Goal: Transaction & Acquisition: Book appointment/travel/reservation

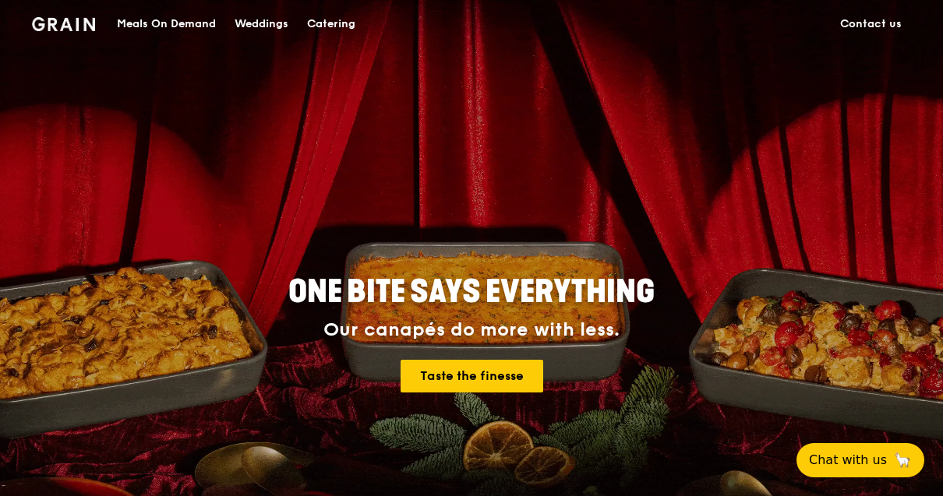
click at [334, 27] on div "Catering" at bounding box center [331, 24] width 48 height 47
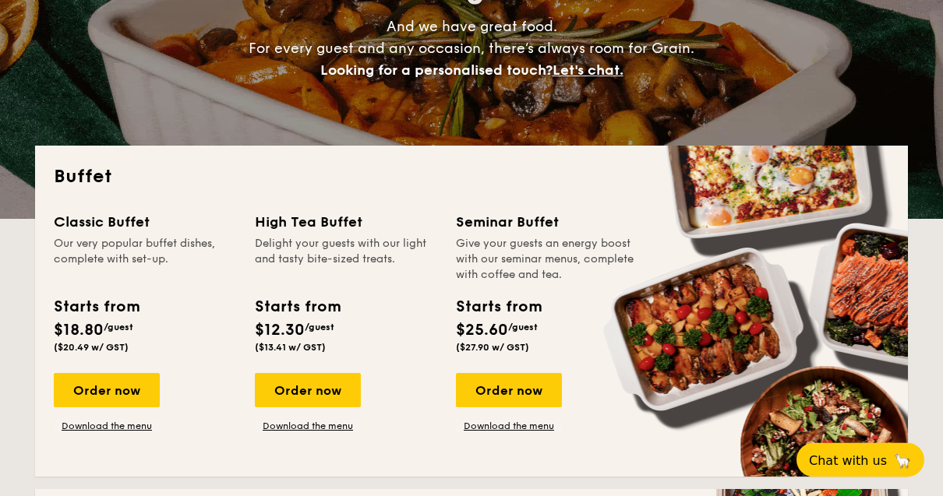
scroll to position [218, 0]
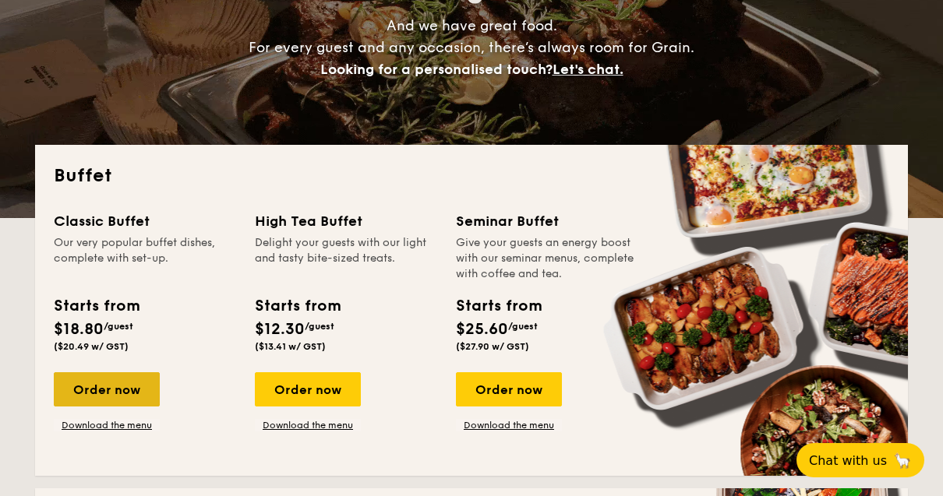
click at [103, 402] on div "Order now" at bounding box center [107, 390] width 106 height 34
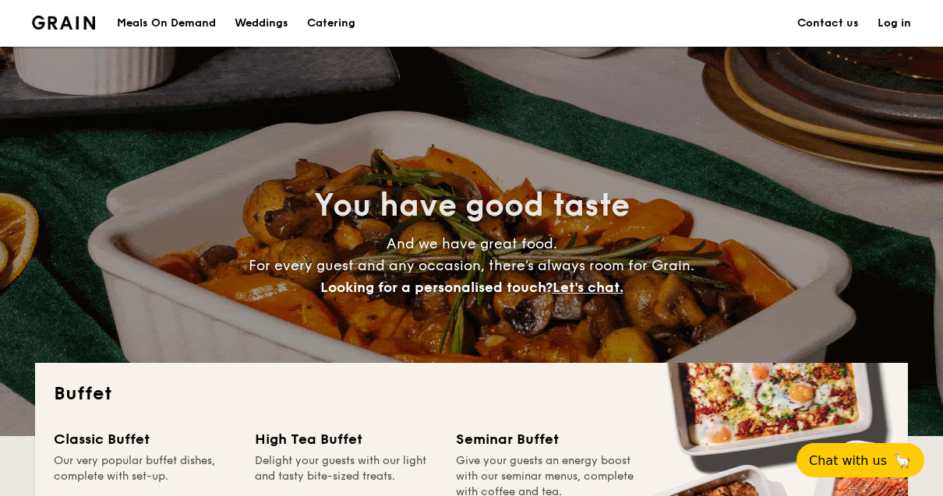
click at [194, 19] on div "Meals On Demand" at bounding box center [166, 23] width 99 height 47
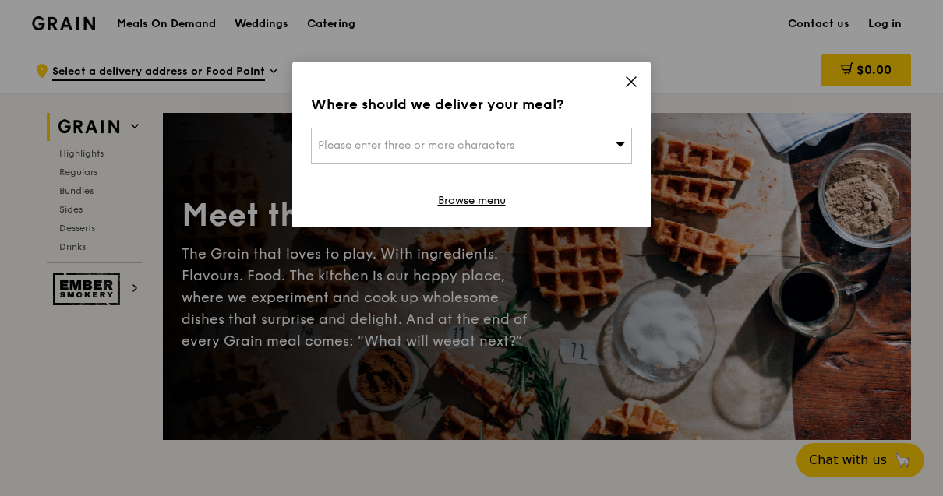
click at [634, 90] on span at bounding box center [631, 84] width 14 height 17
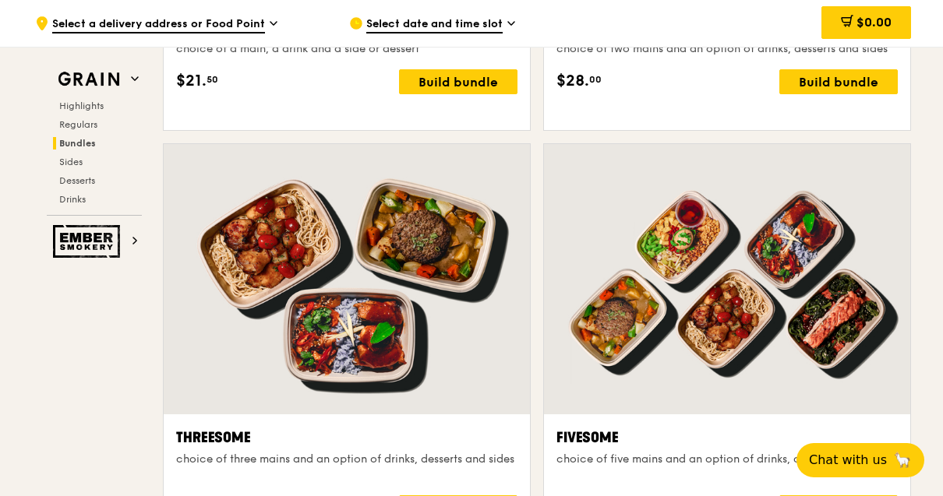
scroll to position [2638, 0]
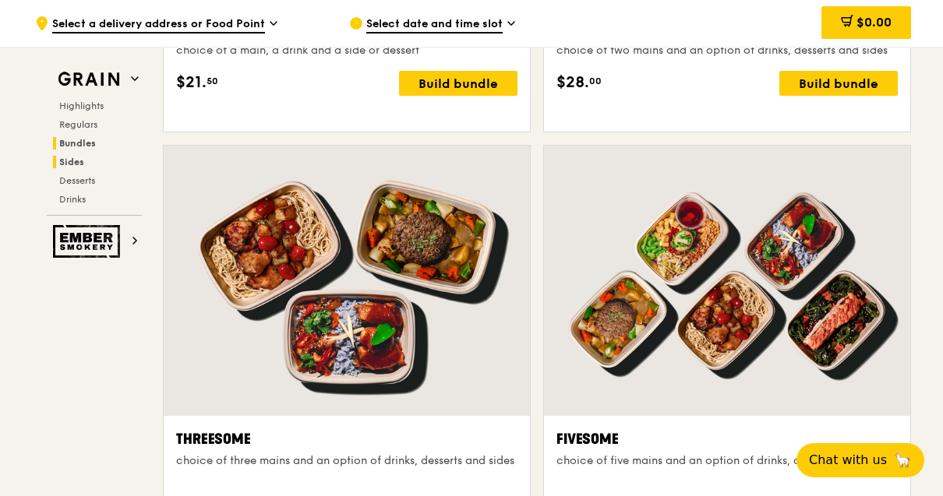
click at [76, 168] on span "Sides" at bounding box center [71, 162] width 25 height 11
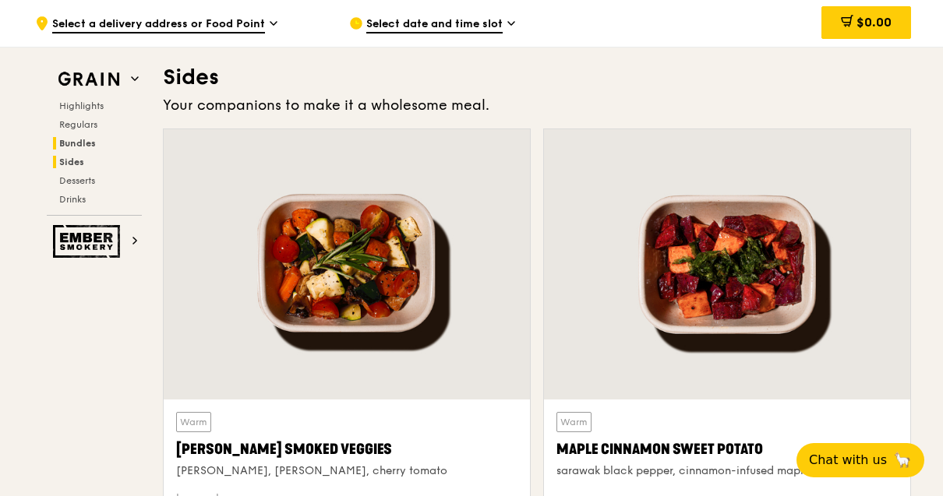
scroll to position [3542, 0]
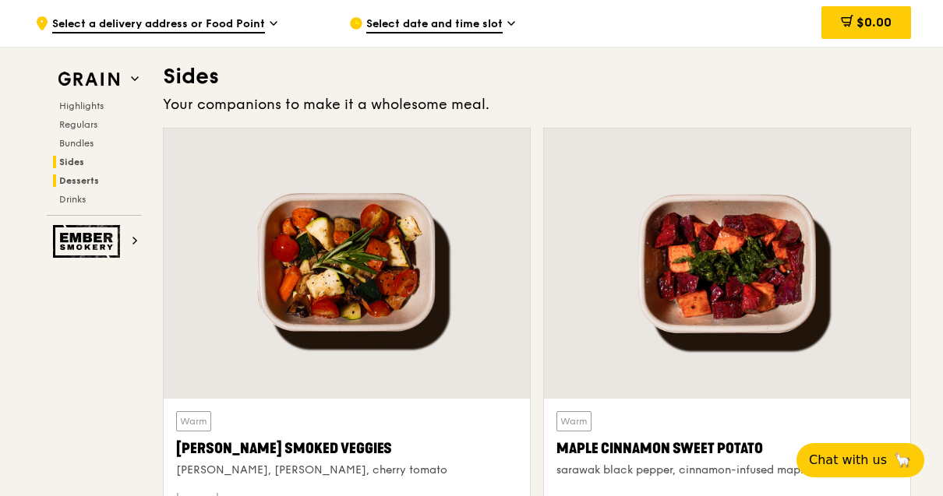
click at [100, 182] on h2 "Desserts" at bounding box center [97, 181] width 89 height 12
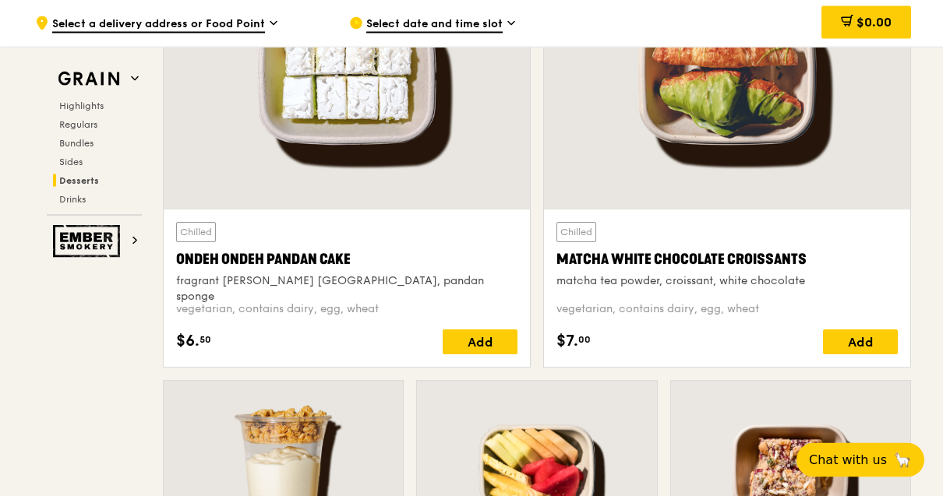
scroll to position [4700, 0]
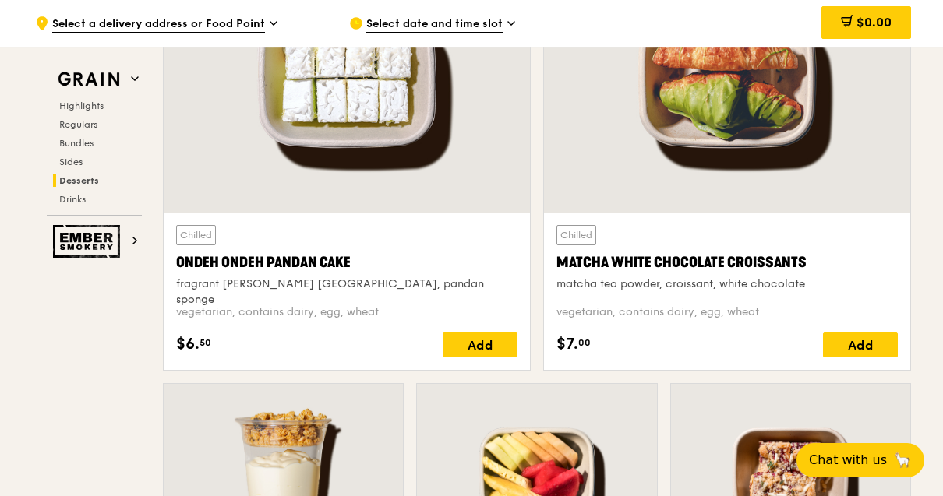
click at [251, 26] on span "Select a delivery address or Food Point" at bounding box center [158, 24] width 213 height 17
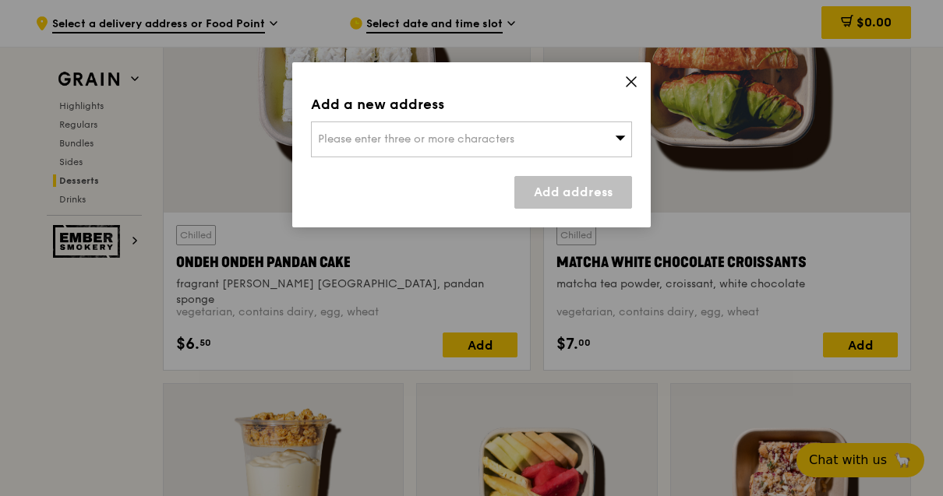
click at [633, 77] on icon at bounding box center [631, 82] width 14 height 14
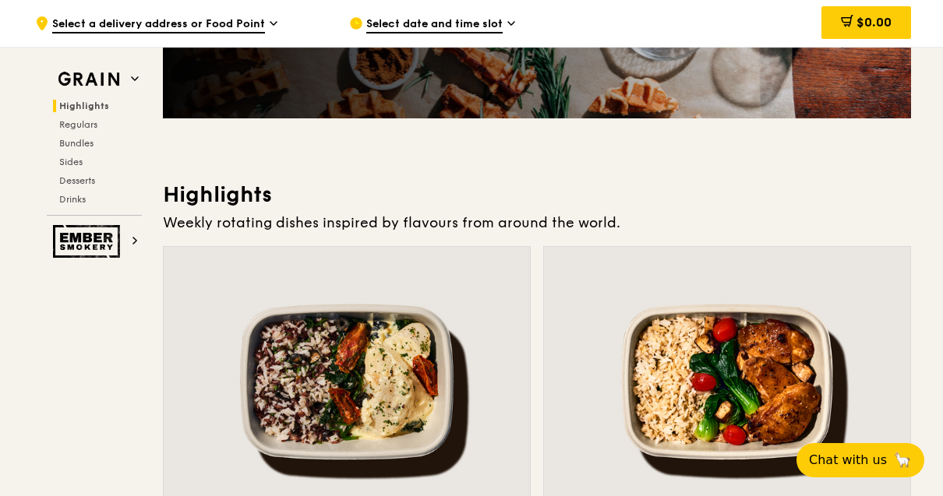
click at [87, 106] on span "Highlights" at bounding box center [84, 106] width 50 height 11
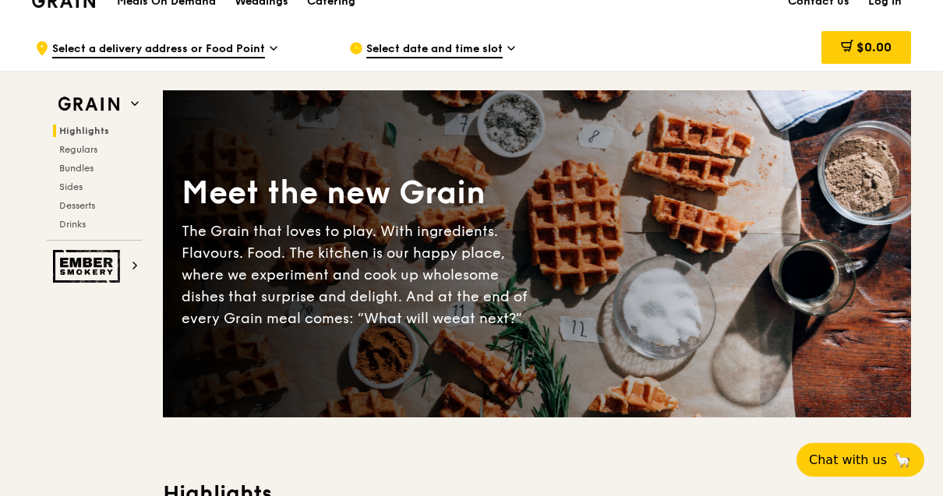
scroll to position [0, 0]
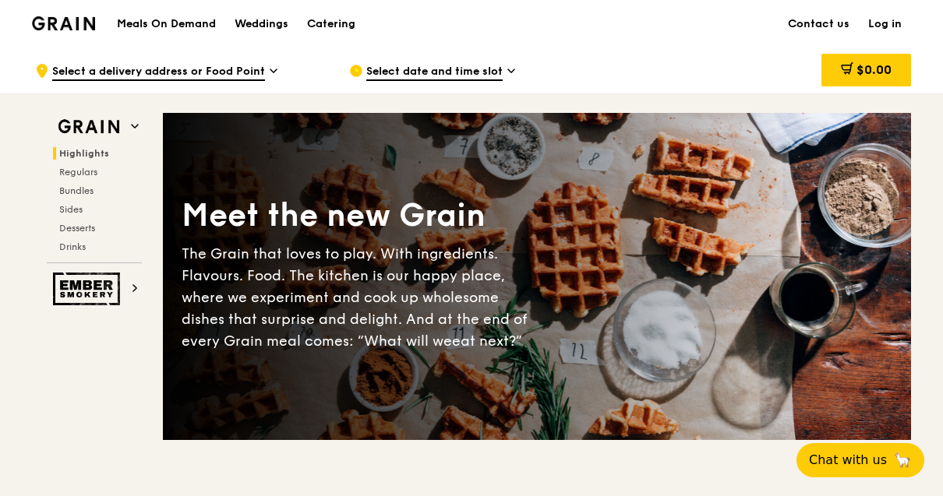
click at [341, 19] on div "Catering" at bounding box center [331, 24] width 48 height 47
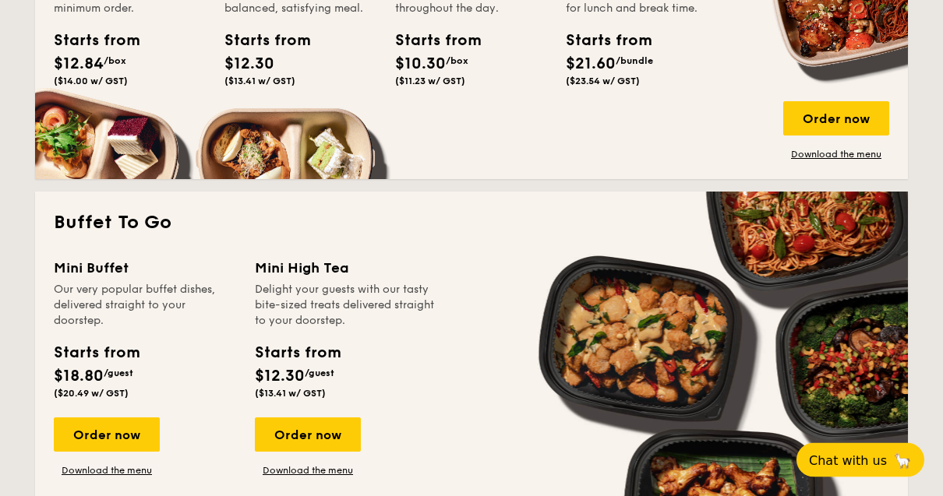
scroll to position [865, 0]
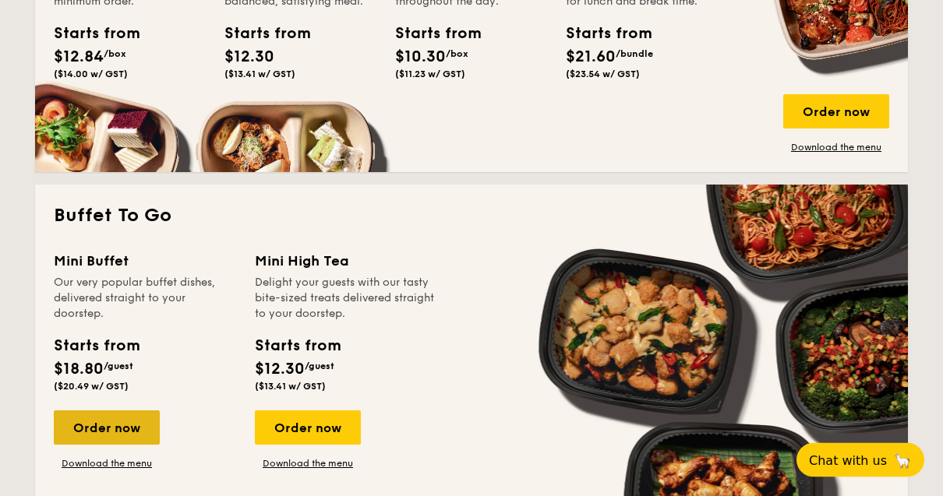
click at [112, 422] on div "Order now" at bounding box center [107, 429] width 106 height 34
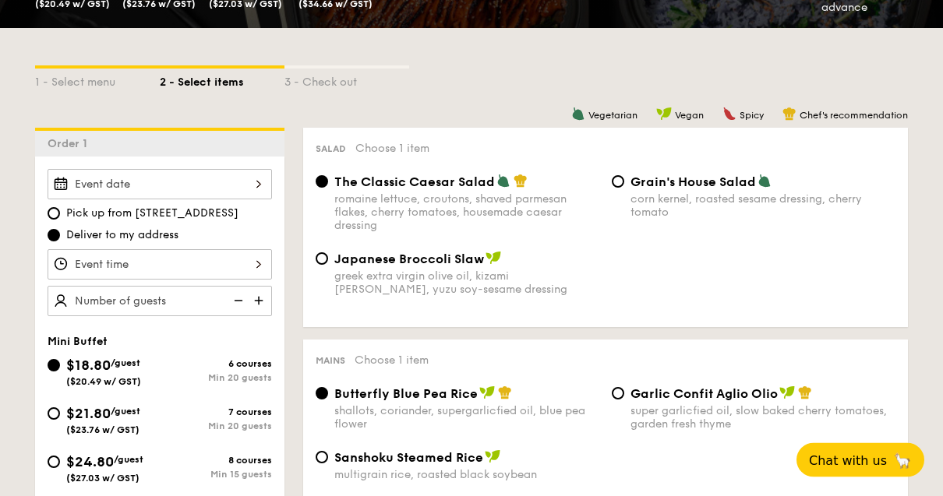
scroll to position [312, 0]
click at [69, 468] on span "$24.80" at bounding box center [90, 462] width 48 height 17
click at [60, 468] on input "$24.80 /guest ($27.03 w/ GST) 8 courses Min 15 guests" at bounding box center [54, 462] width 12 height 12
radio input "true"
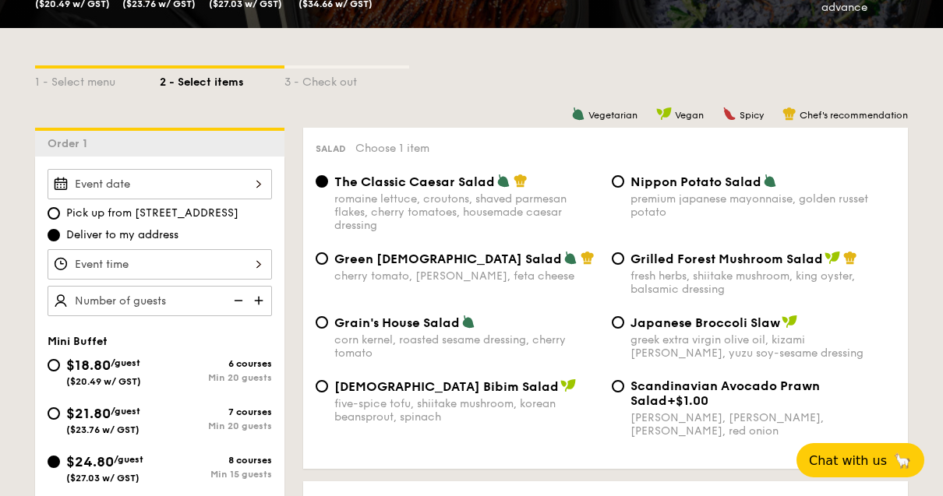
radio input "true"
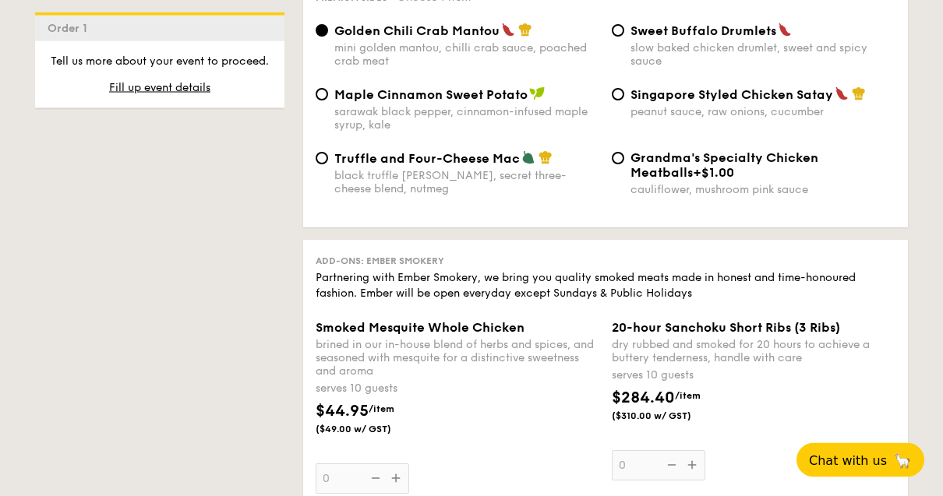
scroll to position [3073, 0]
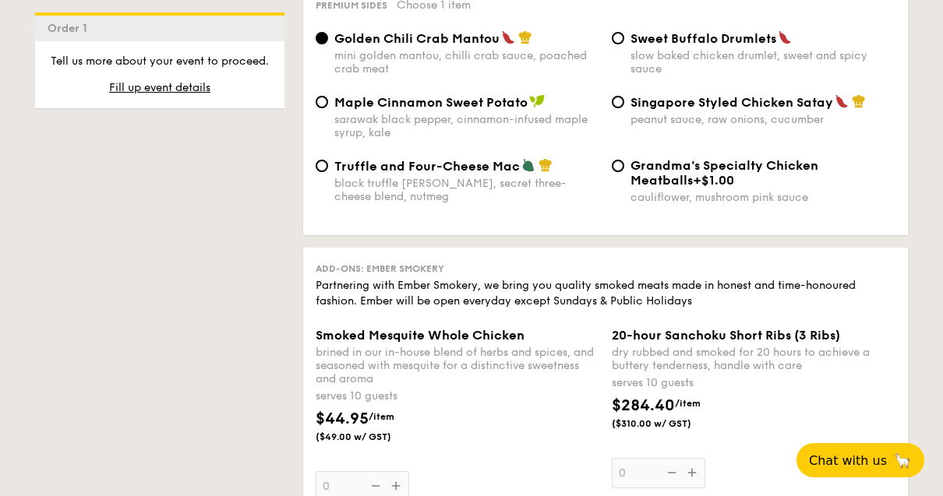
click at [645, 110] on span "Singapore Styled Chicken Satay" at bounding box center [732, 102] width 203 height 15
click at [624, 108] on input "Singapore Styled Chicken Satay peanut sauce, raw onions, cucumber" at bounding box center [618, 102] width 12 height 12
radio input "true"
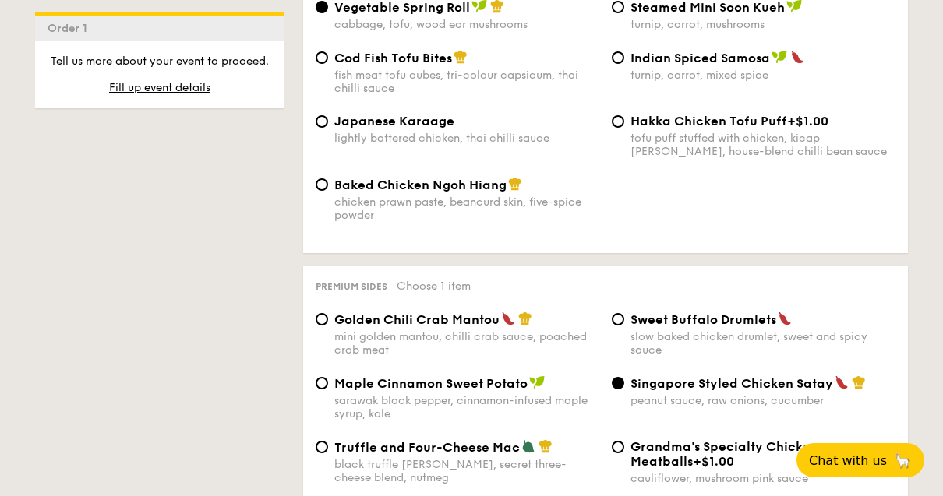
scroll to position [2761, 0]
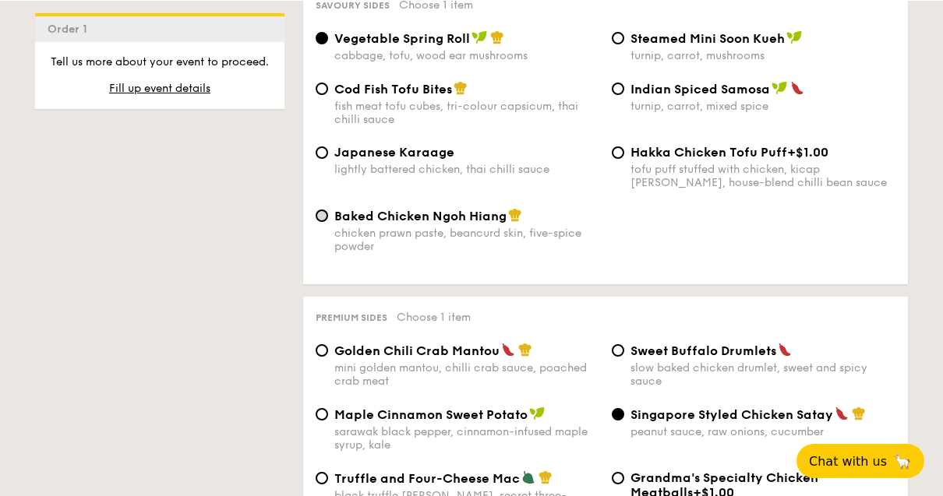
click at [325, 221] on input "Baked Chicken Ngoh Hiang chicken prawn paste, beancurd skin, five-spice powder" at bounding box center [322, 215] width 12 height 12
radio input "true"
click at [325, 356] on input "Golden Chili Crab Mantou mini golden mantou, chilli crab sauce, poached crab me…" at bounding box center [322, 350] width 12 height 12
radio input "true"
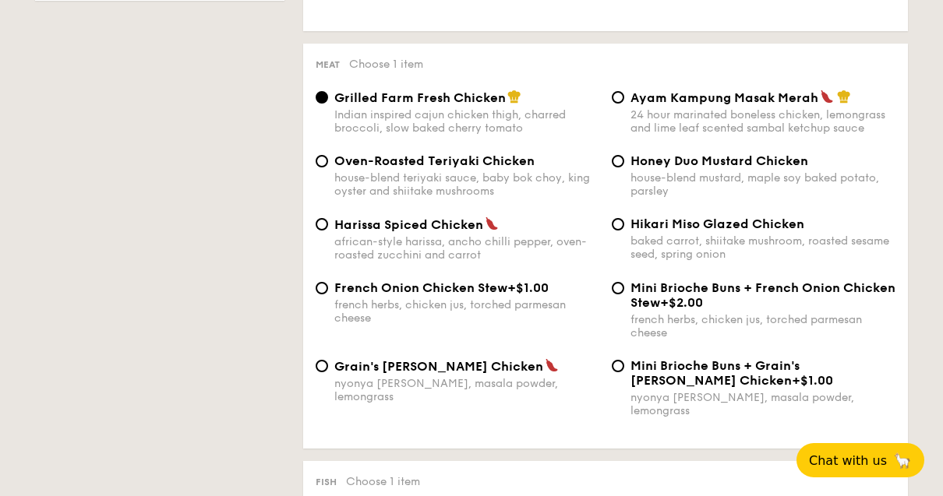
scroll to position [1127, 0]
click at [321, 167] on input "Oven-Roasted Teriyaki Chicken house-blend teriyaki sauce, baby bok choy, king o…" at bounding box center [322, 160] width 12 height 12
radio input "true"
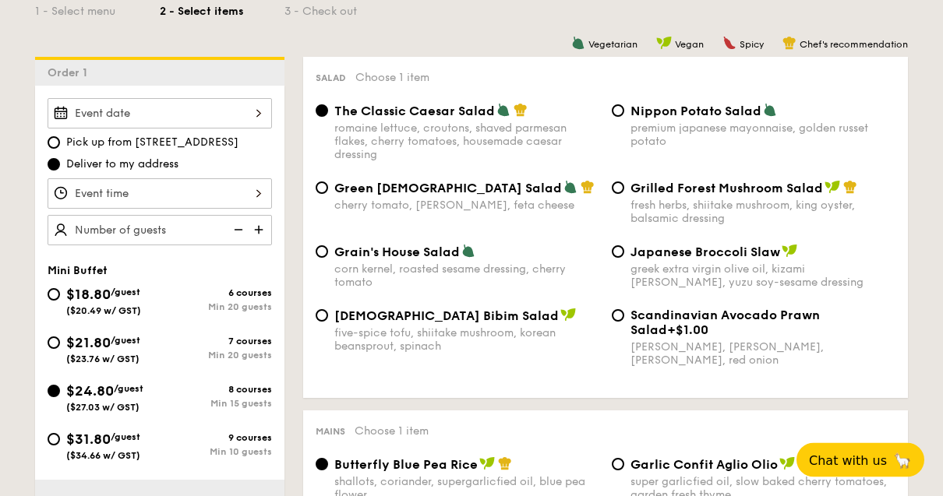
scroll to position [383, 0]
click at [623, 322] on input "Scandinavian Avocado Prawn Salad +$1.00 virgin mary dressing, dijon mustard, ar…" at bounding box center [618, 315] width 12 height 12
radio input "true"
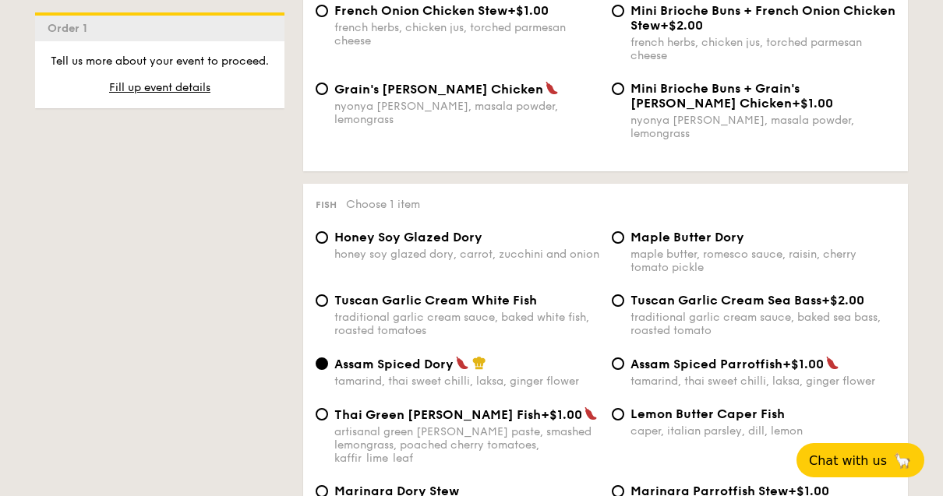
scroll to position [1403, 0]
click at [327, 422] on input "Thai Green Curry Fish +$1.00 artisanal green curry paste, smashed lemongrass, p…" at bounding box center [322, 415] width 12 height 12
radio input "true"
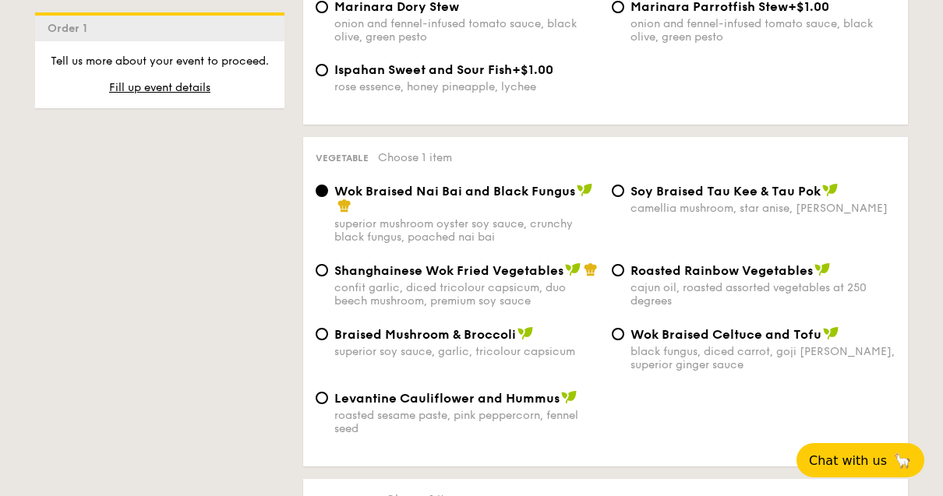
scroll to position [1890, 0]
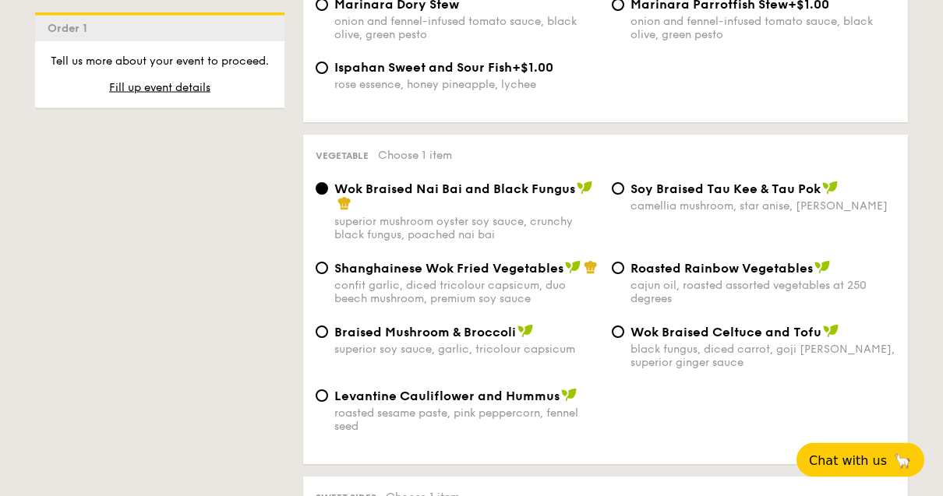
click at [494, 341] on span "Braised Mushroom & Broccoli" at bounding box center [425, 333] width 182 height 15
click at [328, 339] on input "Braised Mushroom & Broccoli superior soy sauce, garlic, tricolour capsicum" at bounding box center [322, 333] width 12 height 12
radio input "true"
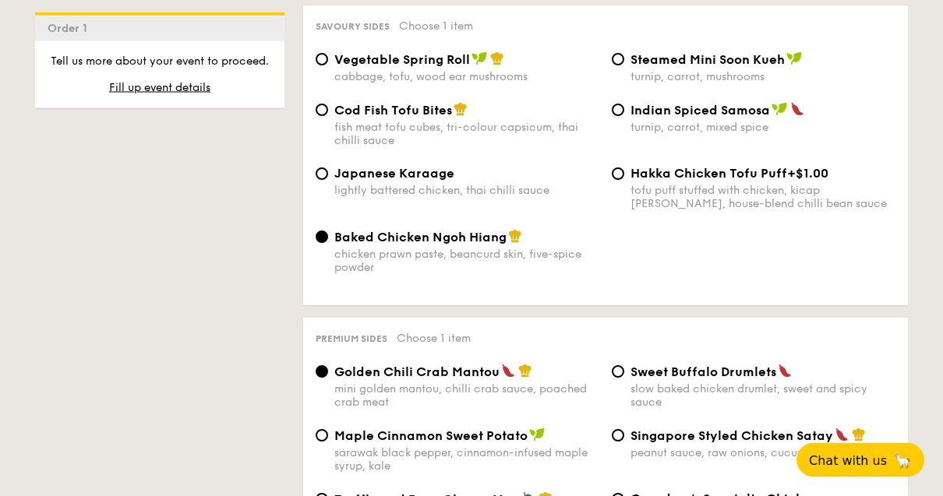
scroll to position [2740, 0]
click at [318, 147] on div "Cod Fish Tofu Bites fish meat tofu cubes, tri-colour capsicum, thai chilli sauce" at bounding box center [457, 123] width 296 height 45
click at [316, 115] on input "Cod Fish Tofu Bites fish meat tofu cubes, tri-colour capsicum, thai chilli sauce" at bounding box center [322, 109] width 12 height 12
radio input "true"
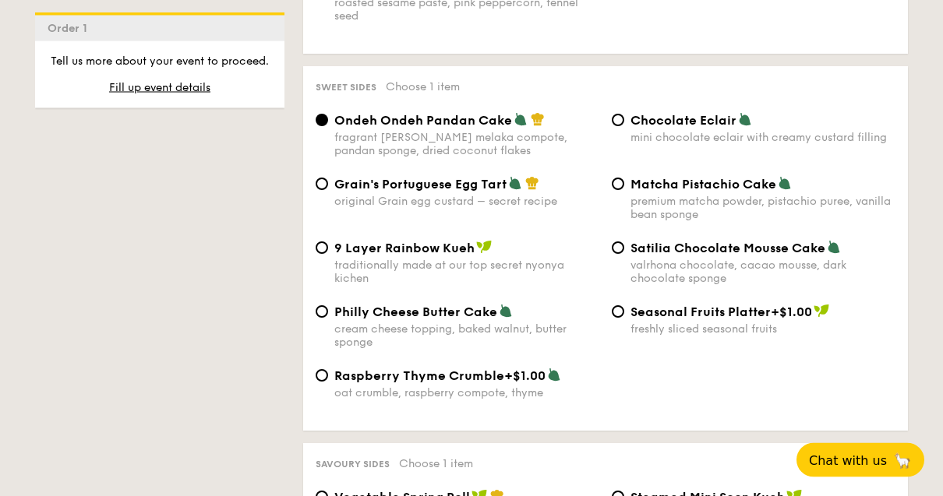
scroll to position [2303, 0]
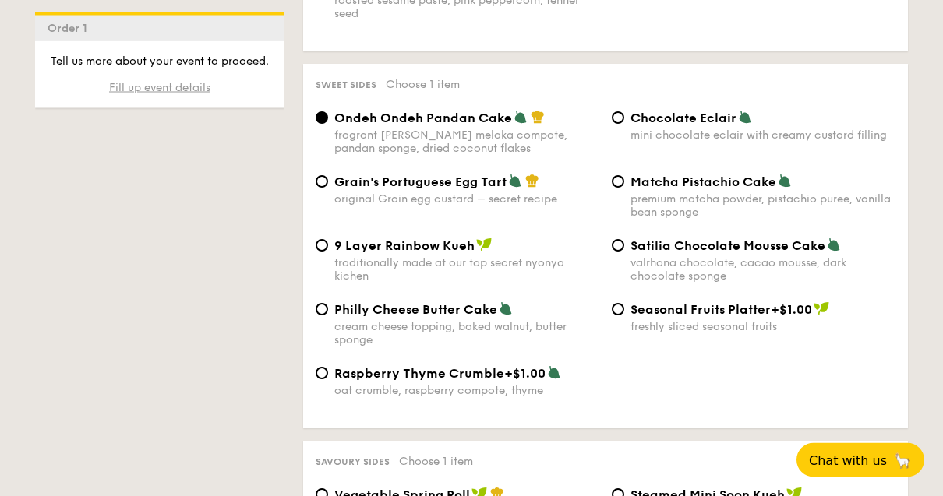
click at [161, 94] on span "Fill up event details" at bounding box center [159, 87] width 101 height 13
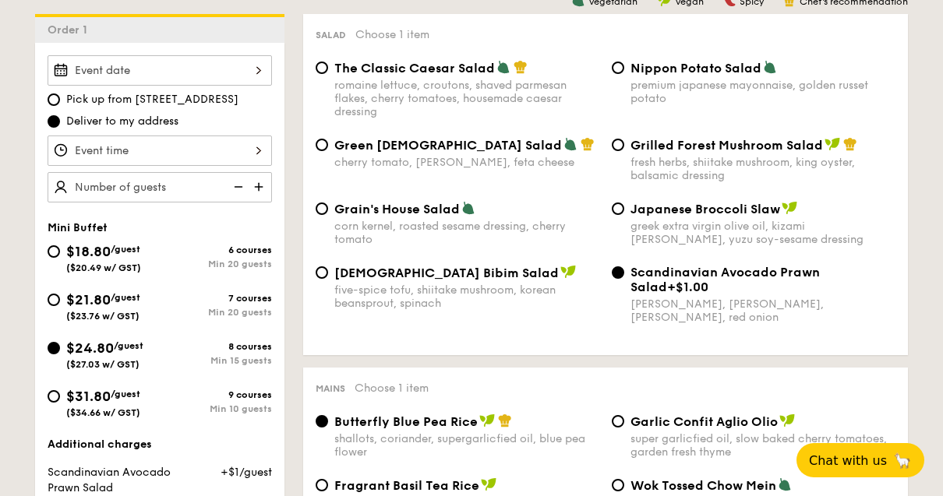
scroll to position [416, 0]
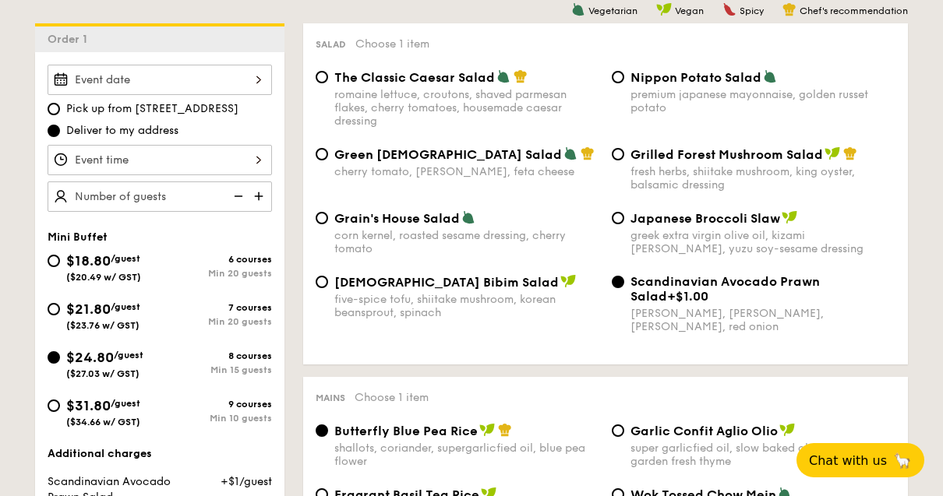
click at [227, 77] on div at bounding box center [160, 80] width 224 height 30
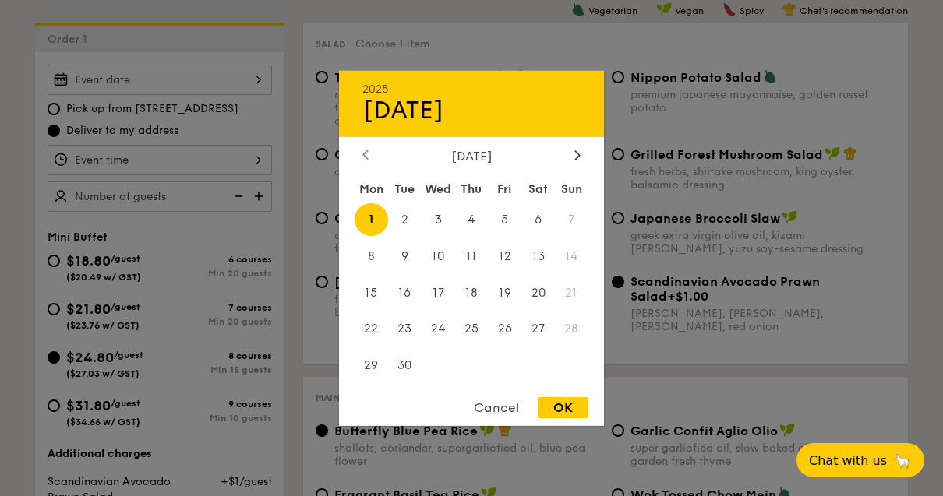
click at [372, 163] on div at bounding box center [366, 155] width 14 height 15
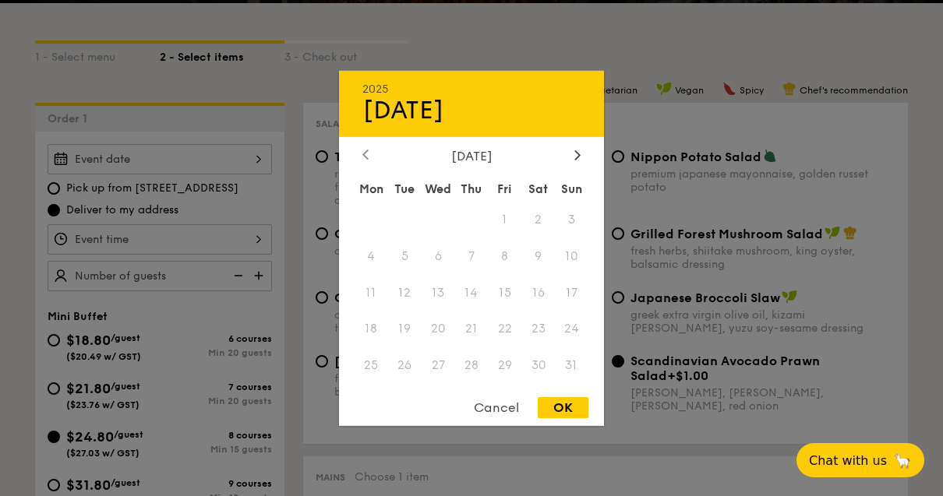
scroll to position [339, 0]
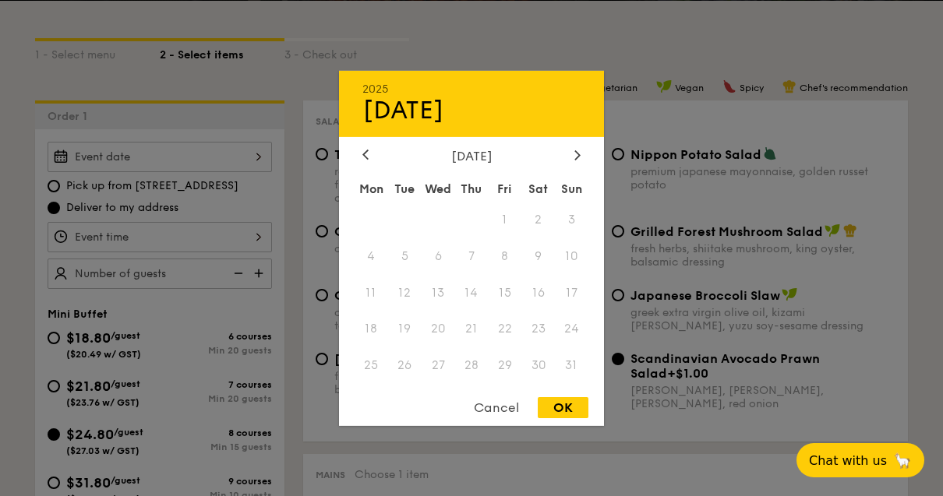
click at [260, 156] on div at bounding box center [471, 248] width 943 height 496
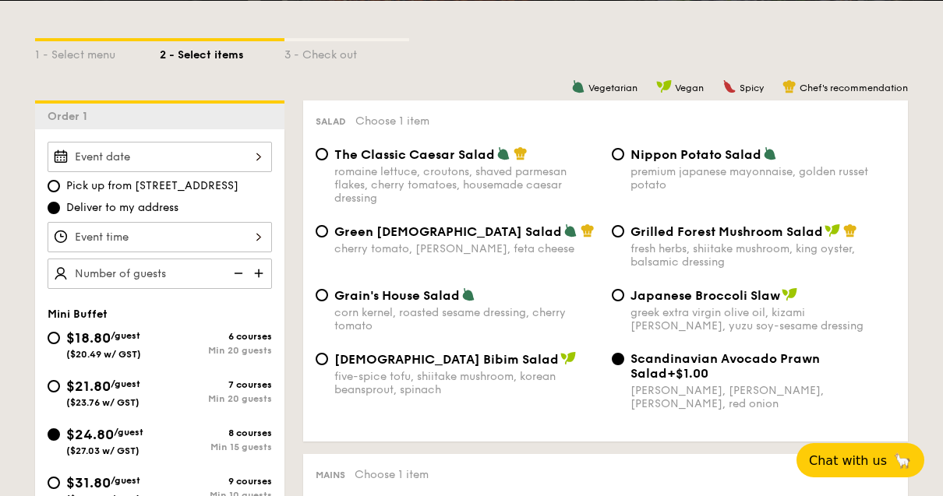
click at [245, 158] on div at bounding box center [160, 157] width 224 height 30
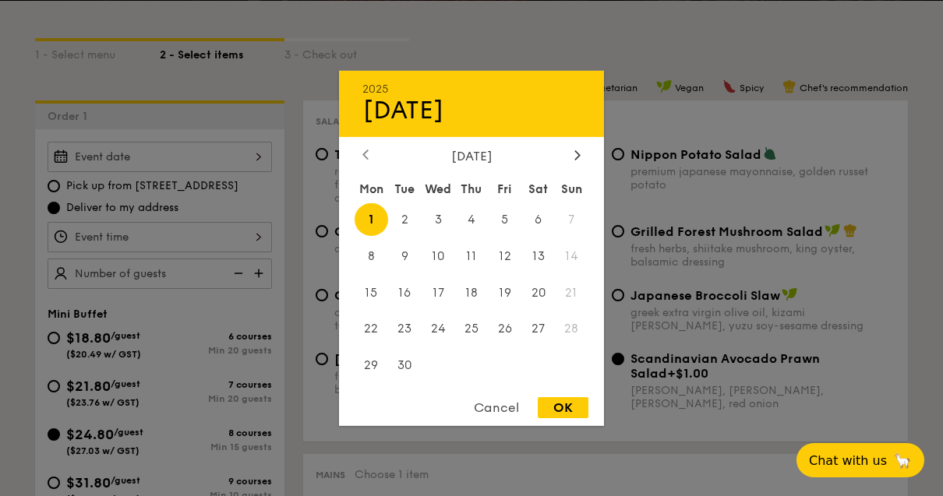
click at [370, 163] on div at bounding box center [366, 155] width 14 height 15
click at [557, 383] on span "31" at bounding box center [572, 366] width 34 height 34
click at [58, 187] on div at bounding box center [471, 248] width 943 height 496
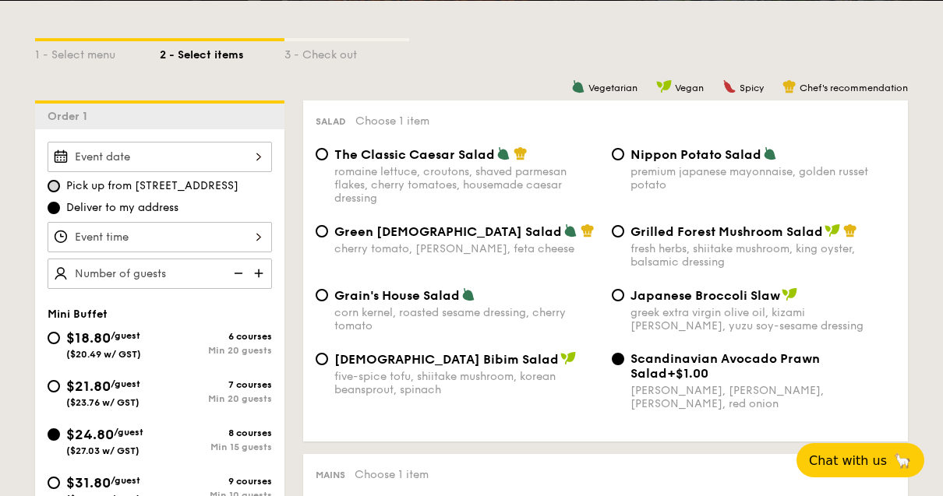
click at [51, 191] on input "Pick up from 5 Burn Road #05-01" at bounding box center [54, 186] width 12 height 12
radio input "true"
click at [218, 158] on div at bounding box center [160, 157] width 224 height 30
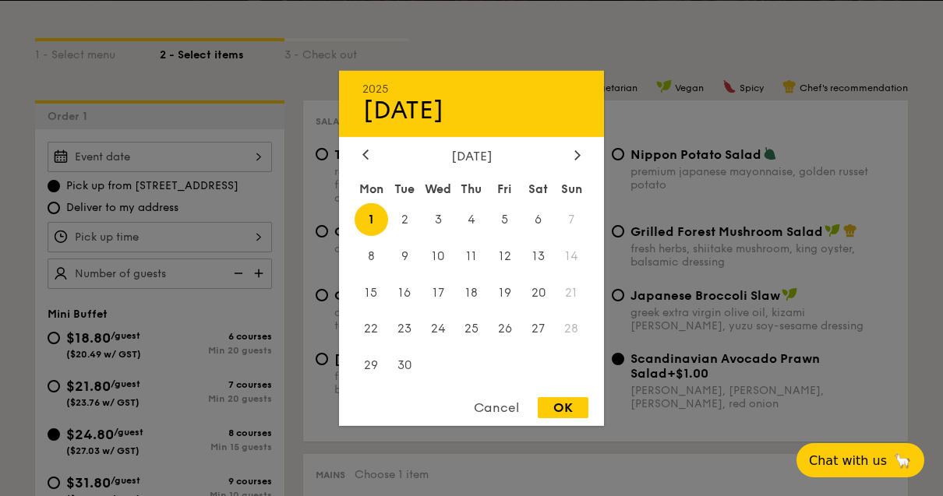
click at [351, 231] on div "September 2025 Mon Tue Wed Thu Fri Sat Sun 1 2 3 4 5 6 7 8 9 10 11 12 13 14 15 …" at bounding box center [471, 266] width 265 height 237
click at [380, 163] on div "September 2025" at bounding box center [471, 155] width 218 height 15
click at [371, 163] on div at bounding box center [366, 155] width 14 height 15
click at [231, 86] on div at bounding box center [471, 248] width 943 height 496
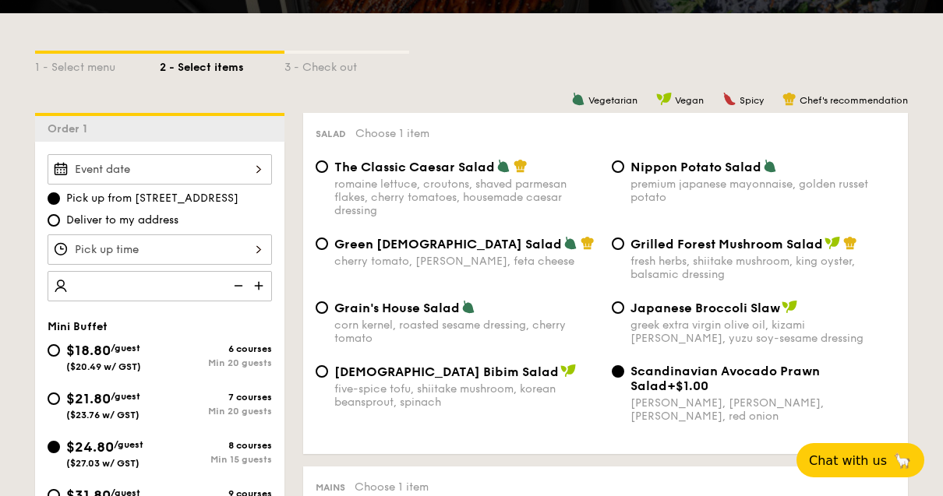
scroll to position [326, 0]
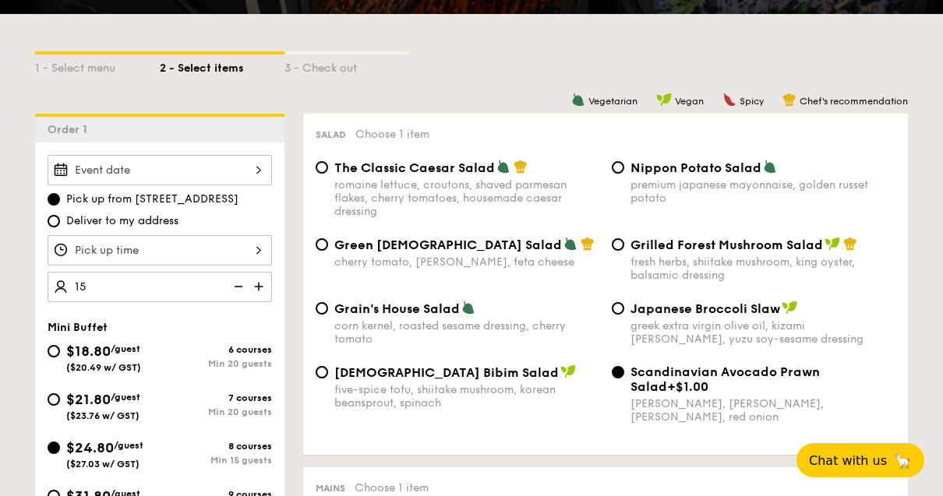
click at [193, 254] on div at bounding box center [160, 250] width 224 height 30
type input "15 guests"
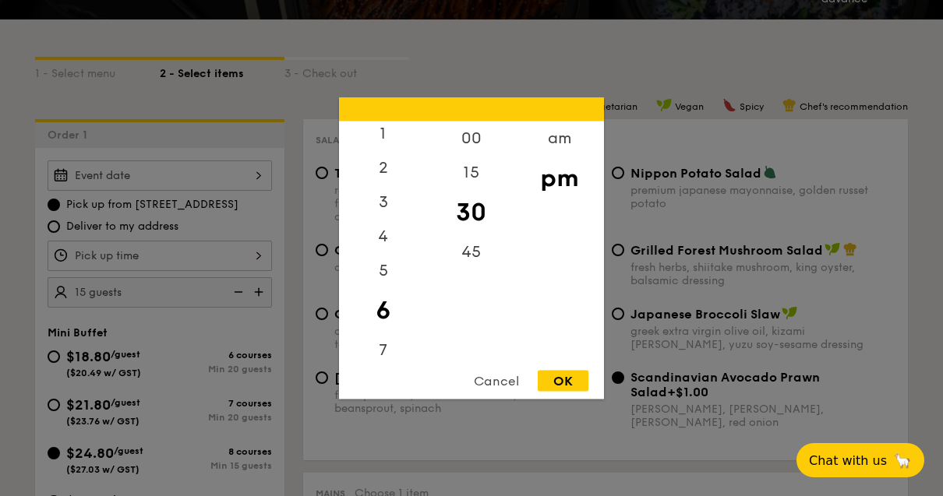
scroll to position [285, 0]
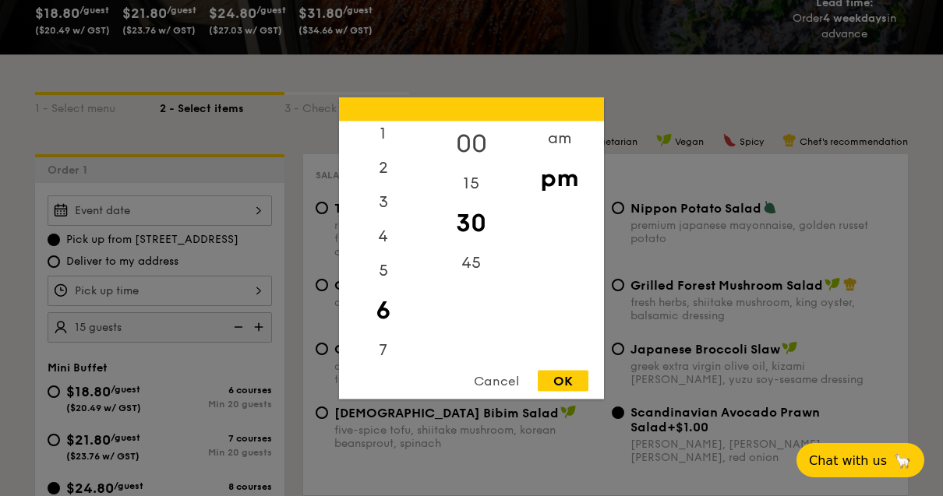
click at [468, 166] on div "00" at bounding box center [471, 143] width 88 height 45
click at [564, 391] on div "OK" at bounding box center [563, 380] width 51 height 21
type input "6:00PM"
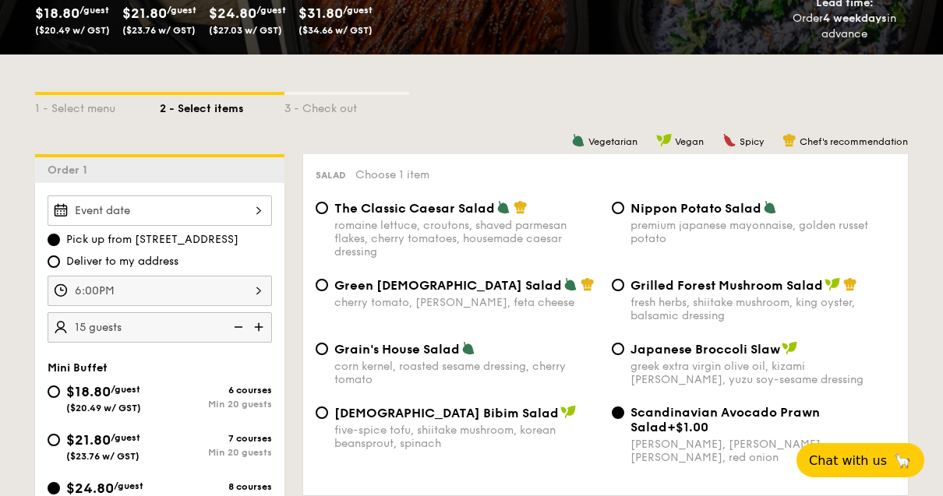
click at [197, 217] on div at bounding box center [160, 211] width 224 height 30
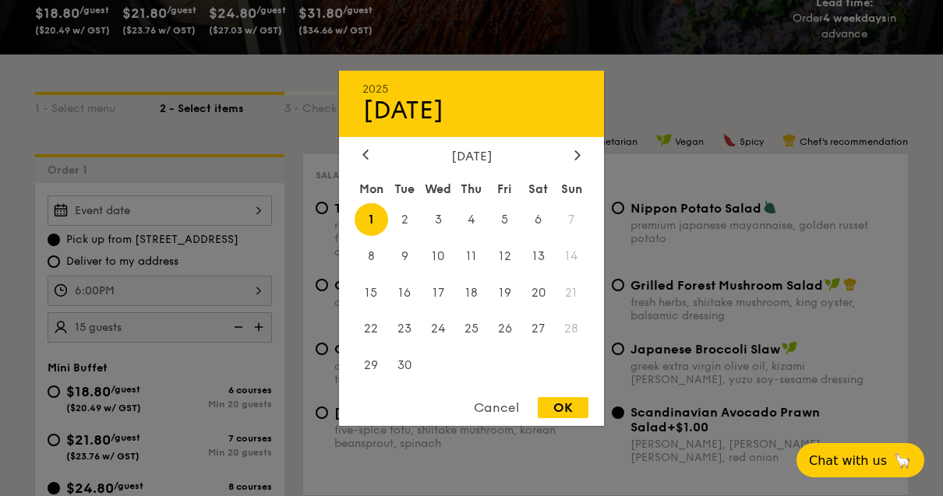
click at [377, 163] on div "September 2025" at bounding box center [471, 155] width 218 height 15
click at [369, 163] on div at bounding box center [366, 155] width 14 height 15
click at [503, 419] on div "Cancel" at bounding box center [496, 407] width 76 height 21
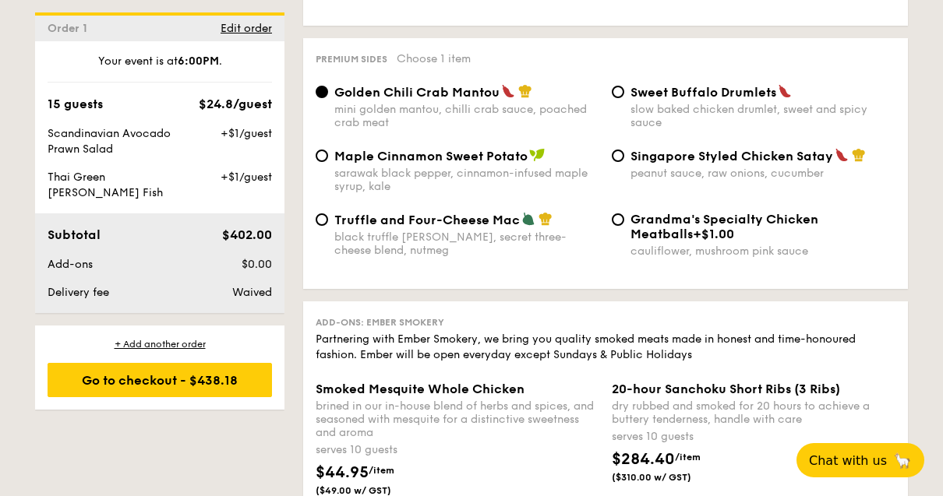
scroll to position [3015, 0]
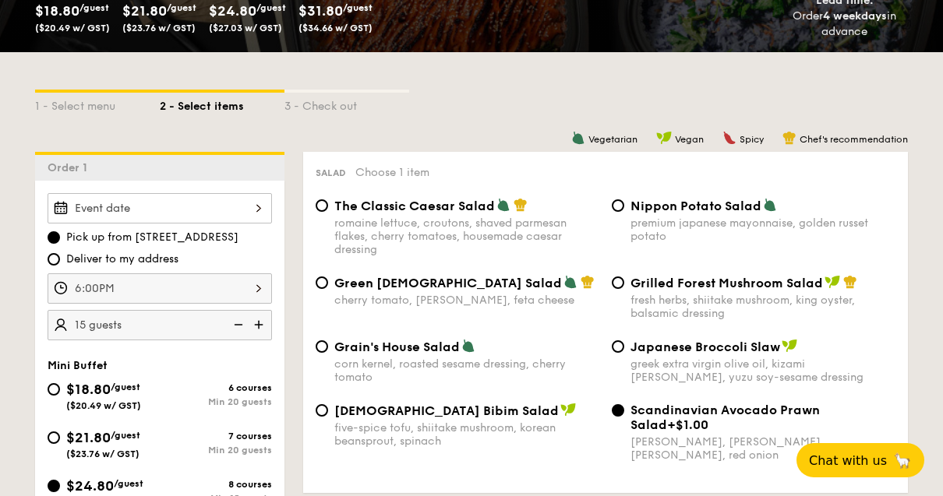
scroll to position [289, 0]
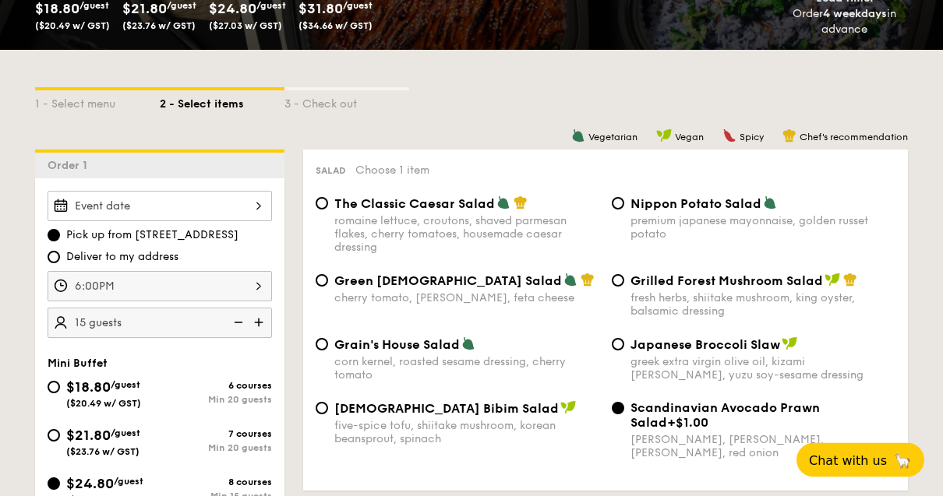
click at [149, 259] on span "Deliver to my address" at bounding box center [122, 258] width 112 height 16
click at [60, 259] on input "Deliver to my address" at bounding box center [54, 258] width 12 height 12
radio input "true"
click at [248, 210] on div at bounding box center [160, 206] width 224 height 30
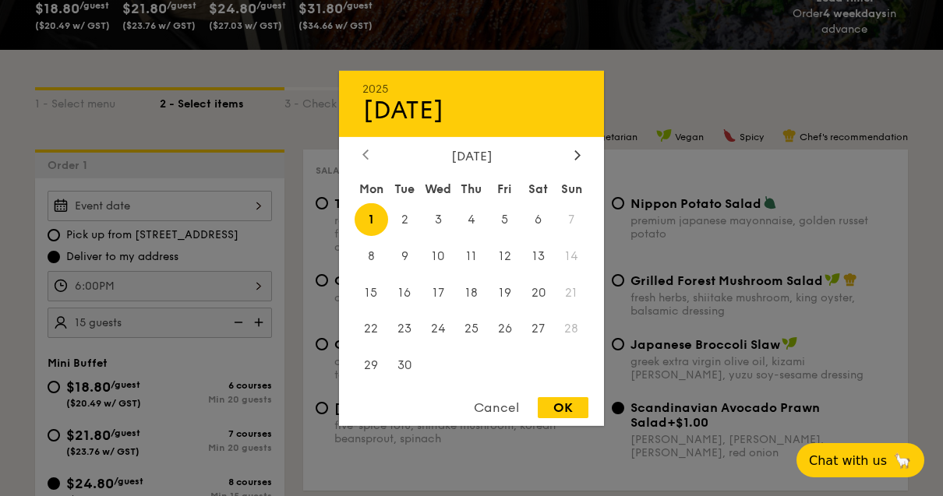
click at [359, 163] on div at bounding box center [366, 155] width 14 height 15
click at [568, 383] on span "31" at bounding box center [572, 366] width 34 height 34
click at [564, 419] on div "OK" at bounding box center [563, 407] width 51 height 21
type input "Sep 01, 2025"
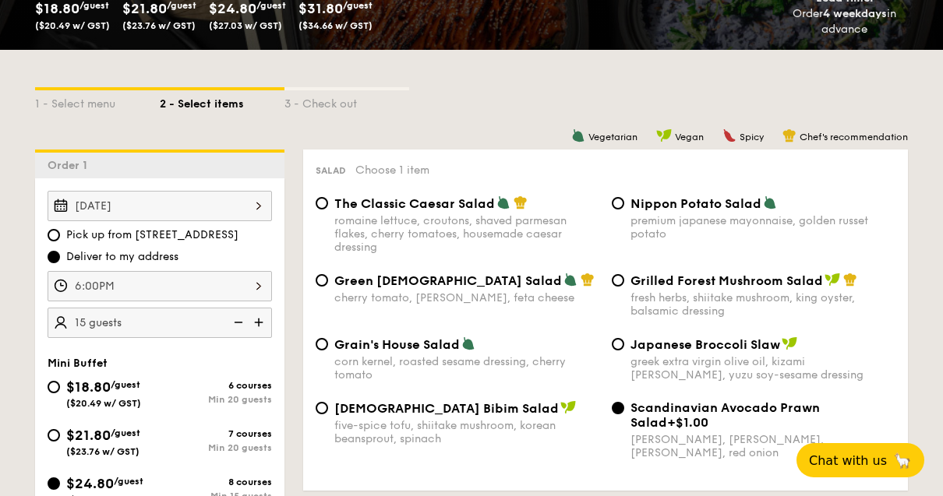
click at [135, 207] on div "Sep 01, 2025" at bounding box center [160, 206] width 224 height 30
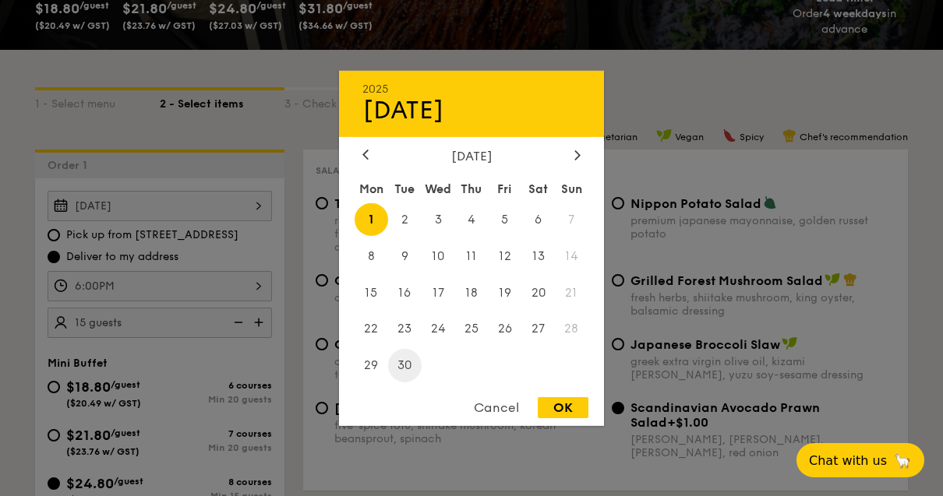
click at [408, 383] on span "30" at bounding box center [405, 366] width 34 height 34
click at [363, 160] on icon at bounding box center [365, 155] width 6 height 10
click at [574, 383] on span "31" at bounding box center [572, 366] width 34 height 34
click at [503, 419] on div "Cancel" at bounding box center [496, 407] width 76 height 21
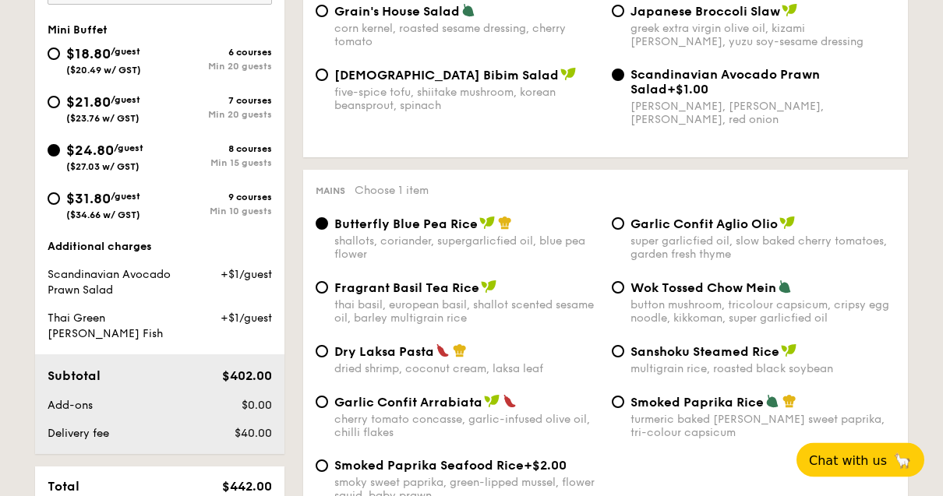
scroll to position [624, 0]
